Goal: Use online tool/utility: Utilize a website feature to perform a specific function

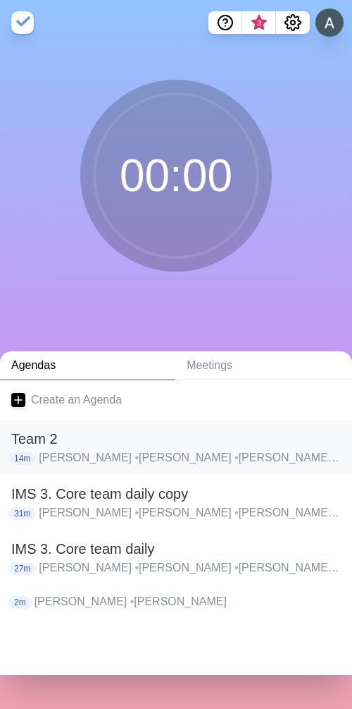
click at [57, 452] on p "[PERSON_NAME] • [PERSON_NAME] • [PERSON_NAME] • [PERSON_NAME] • [PERSON_NAME] •…" at bounding box center [190, 457] width 302 height 17
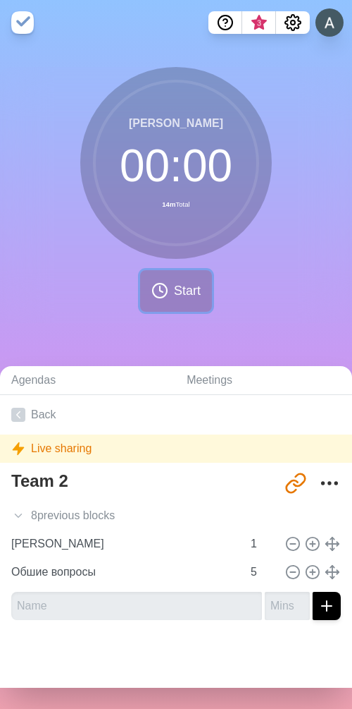
click at [174, 295] on span "Start" at bounding box center [187, 290] width 27 height 19
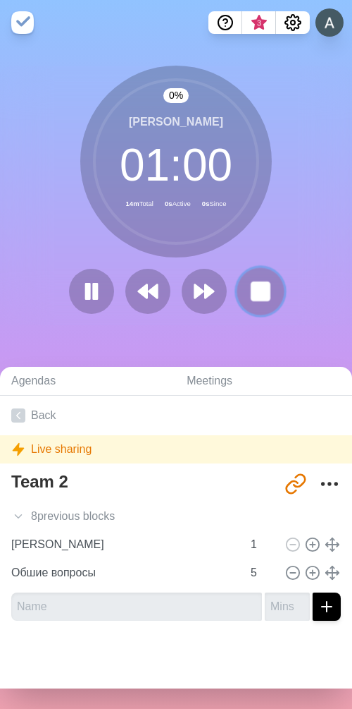
click at [240, 290] on button at bounding box center [260, 291] width 47 height 47
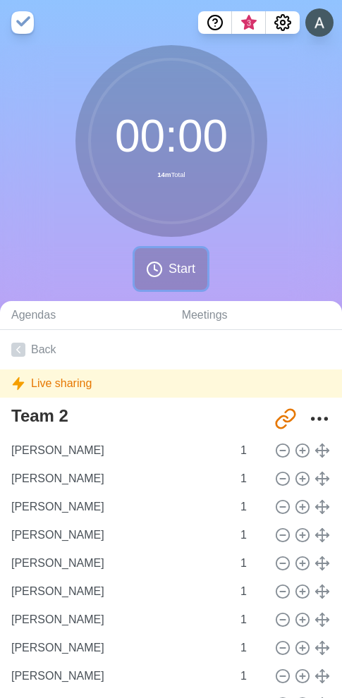
click at [161, 264] on icon at bounding box center [154, 269] width 17 height 17
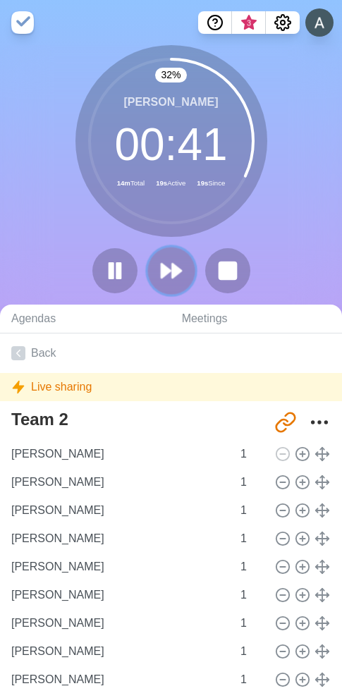
click at [179, 264] on icon at bounding box center [171, 271] width 24 height 24
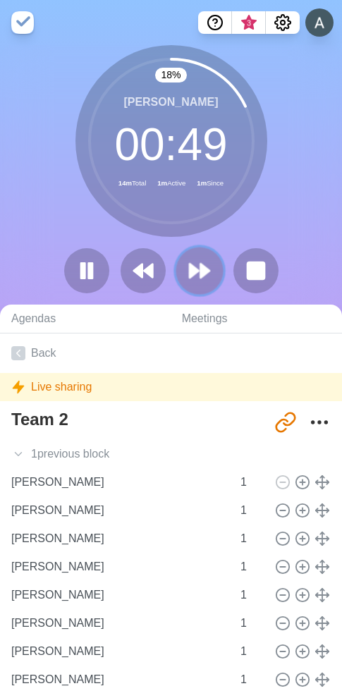
click at [200, 274] on polygon at bounding box center [204, 271] width 9 height 14
click at [201, 271] on polygon at bounding box center [204, 271] width 9 height 14
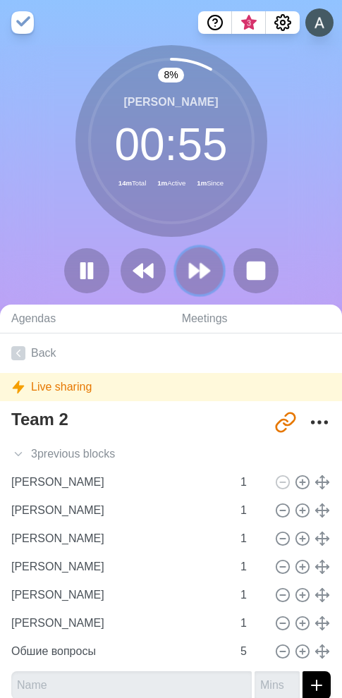
click at [201, 269] on polygon at bounding box center [204, 271] width 9 height 14
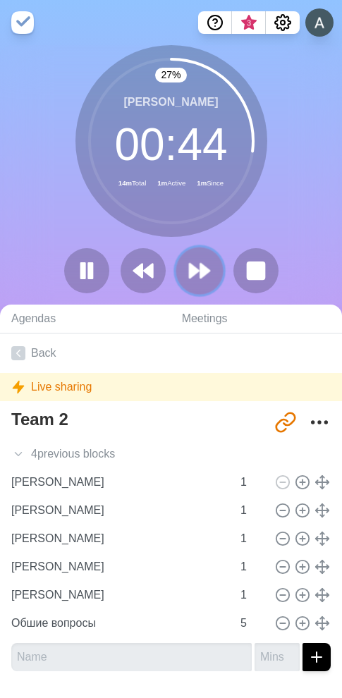
click at [202, 271] on polygon at bounding box center [204, 271] width 9 height 14
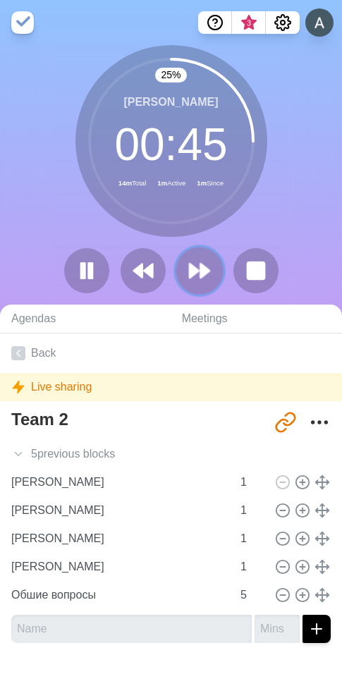
click at [192, 276] on polygon at bounding box center [194, 271] width 9 height 14
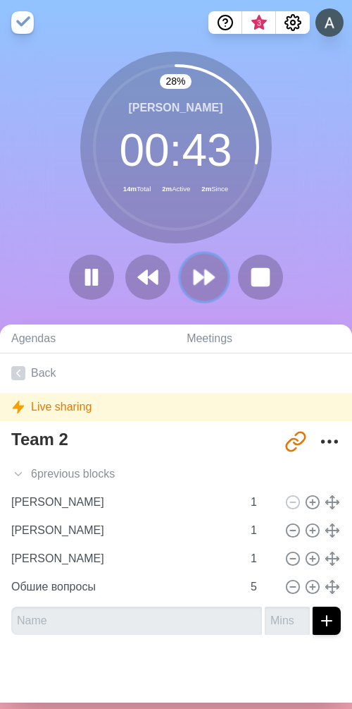
click at [205, 281] on polygon at bounding box center [209, 277] width 9 height 14
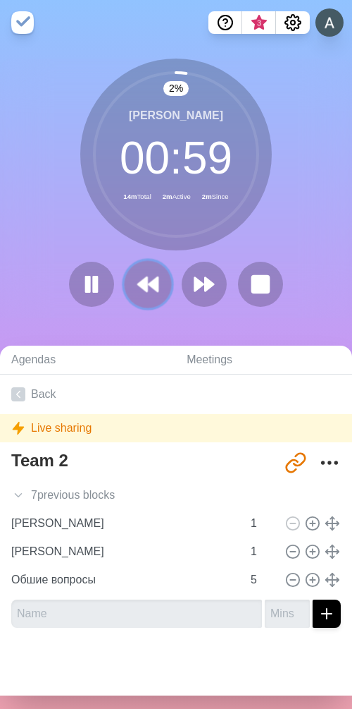
click at [151, 282] on polygon at bounding box center [153, 284] width 9 height 14
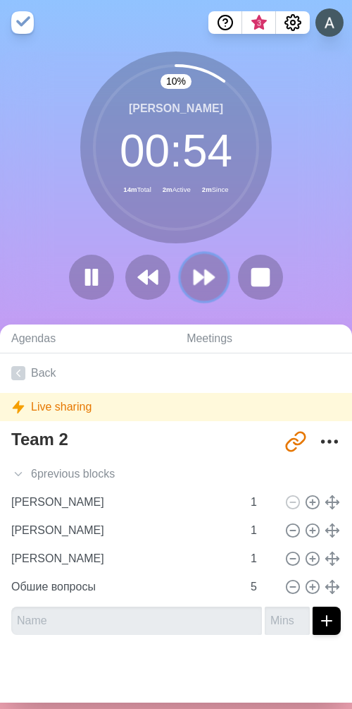
click at [197, 274] on icon at bounding box center [204, 277] width 24 height 24
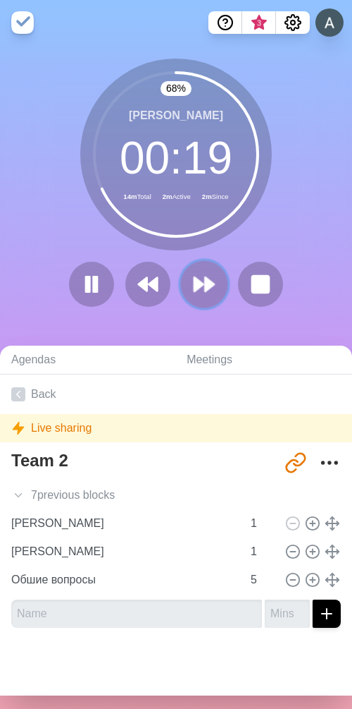
click at [209, 288] on icon at bounding box center [204, 284] width 24 height 24
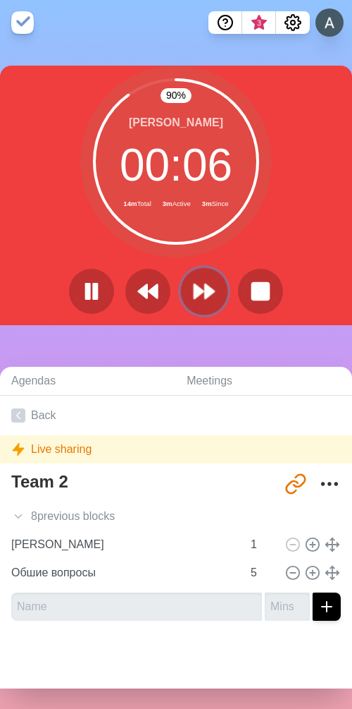
click at [206, 289] on polygon at bounding box center [209, 291] width 9 height 14
